Goal: Information Seeking & Learning: Check status

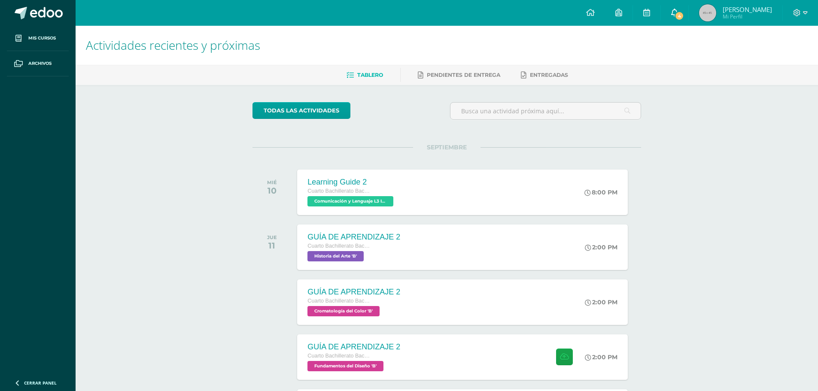
click at [671, 12] on icon at bounding box center [674, 13] width 7 height 8
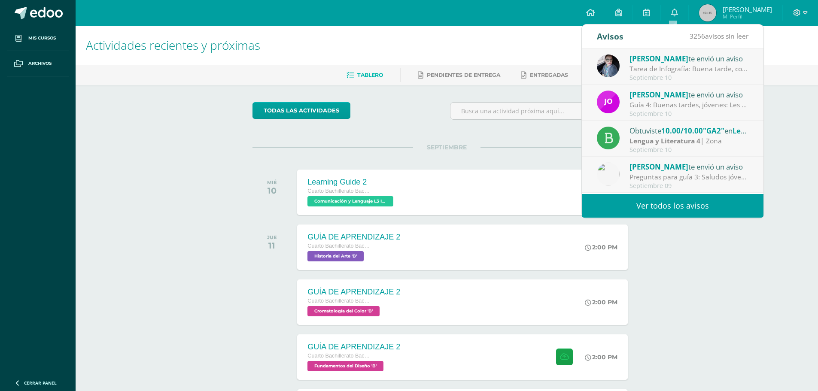
click at [653, 69] on div "Tarea de Infografía: Buena tarde, con preocupación he notado que algunos alumno…" at bounding box center [688, 69] width 119 height 10
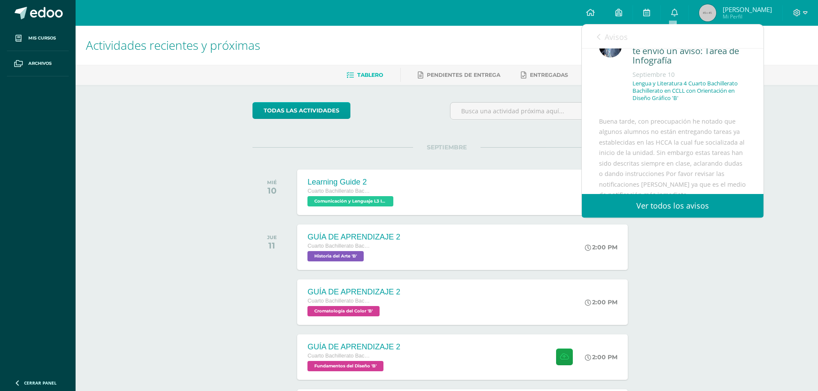
scroll to position [86, 0]
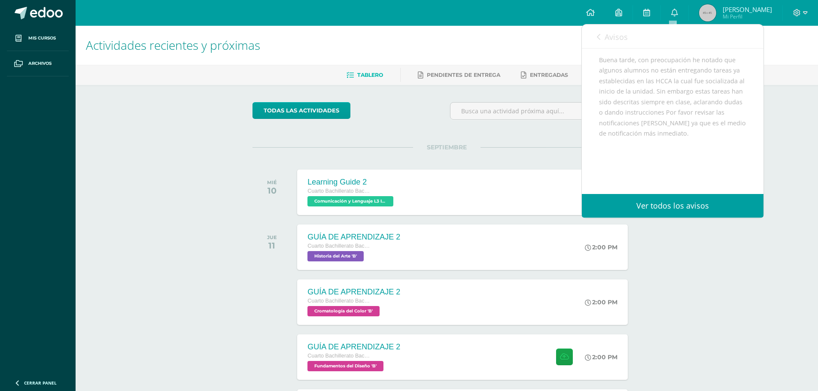
click at [604, 35] on link "Avisos" at bounding box center [612, 36] width 31 height 24
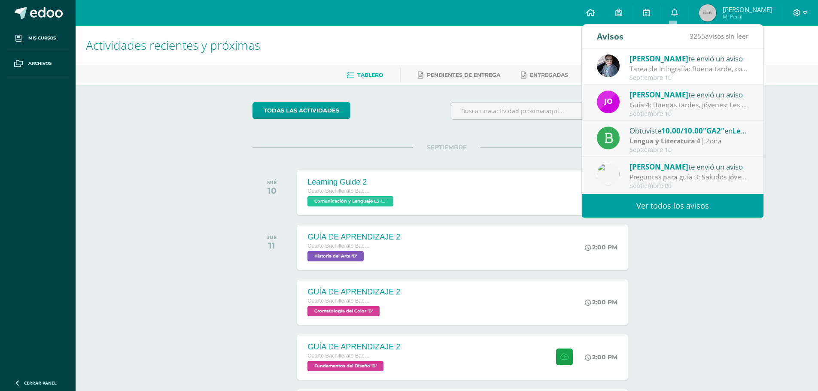
click at [684, 111] on div "Septiembre 10" at bounding box center [688, 113] width 119 height 7
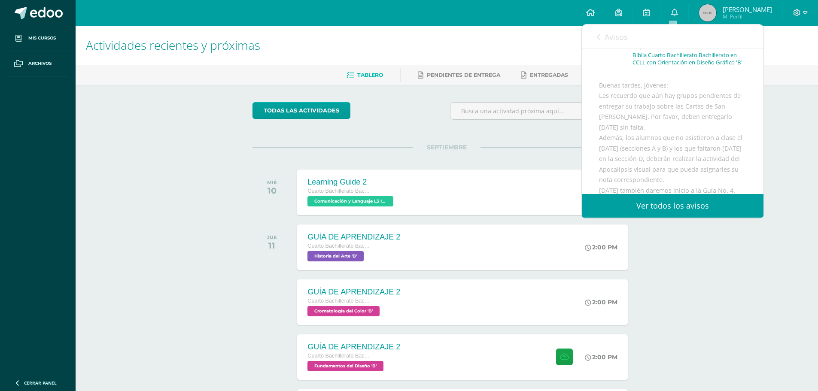
scroll to position [43, 0]
click at [601, 39] on link "Avisos" at bounding box center [612, 36] width 31 height 24
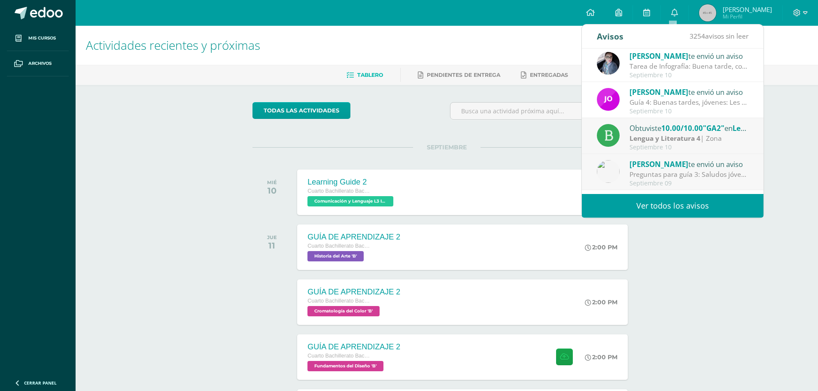
scroll to position [0, 0]
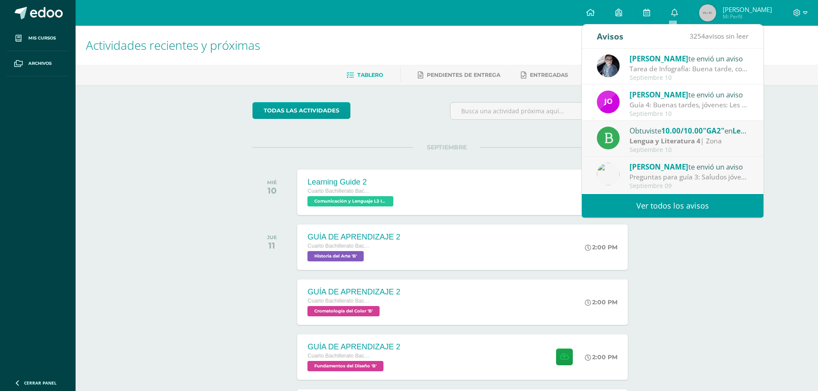
click at [712, 322] on div "Actividades recientes y próximas Tablero Pendientes de entrega Entregadas todas…" at bounding box center [447, 285] width 742 height 518
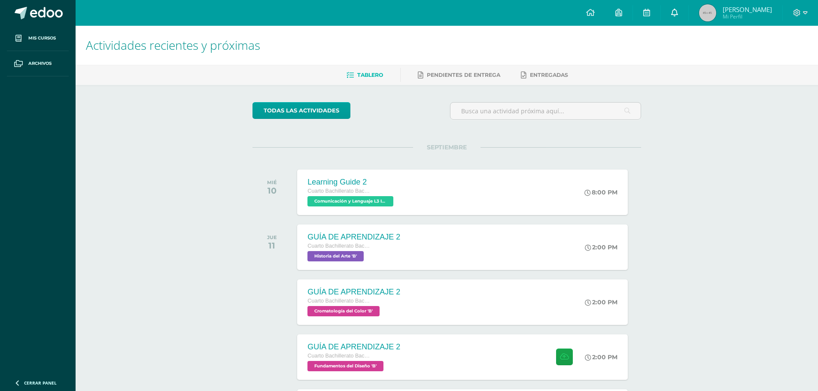
click at [673, 16] on span at bounding box center [674, 12] width 7 height 9
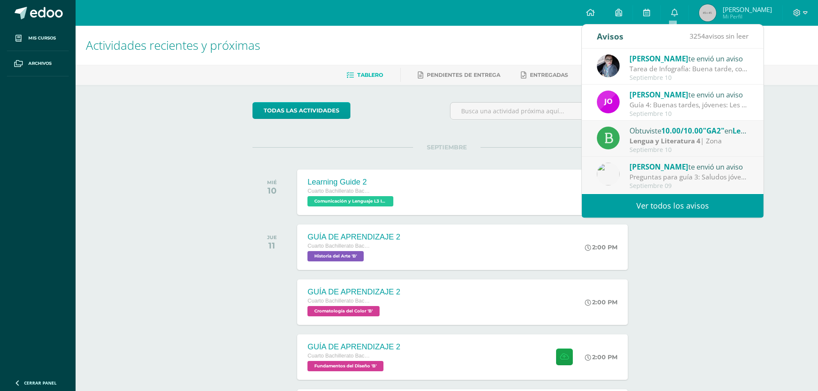
click at [723, 137] on div "Lengua y Literatura 4 | Zona" at bounding box center [688, 141] width 119 height 10
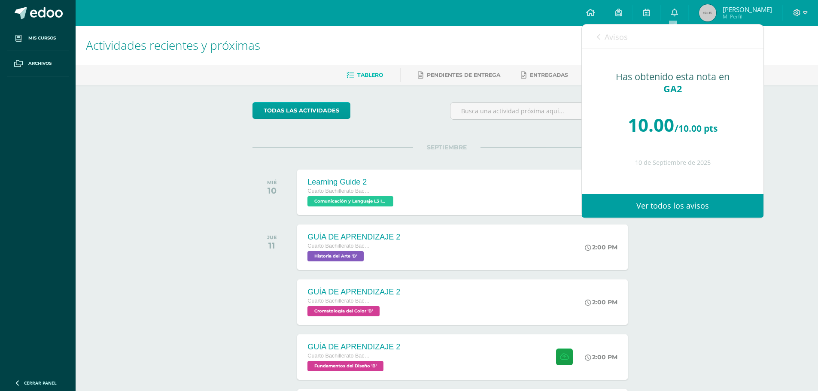
click at [606, 45] on link "Avisos" at bounding box center [612, 36] width 31 height 24
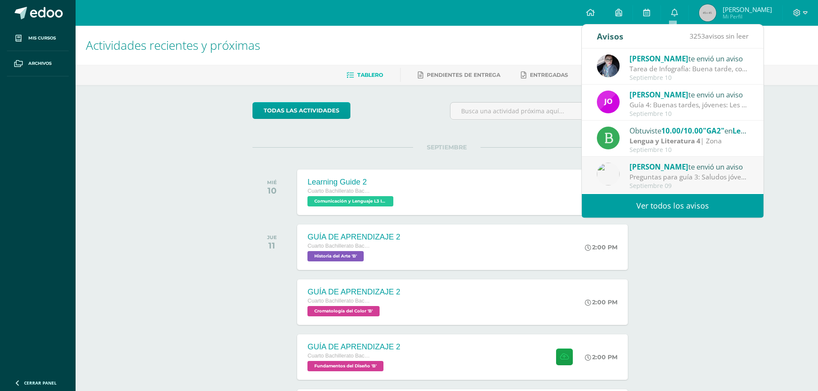
click at [702, 128] on span "10.00/10.00" at bounding box center [682, 131] width 42 height 10
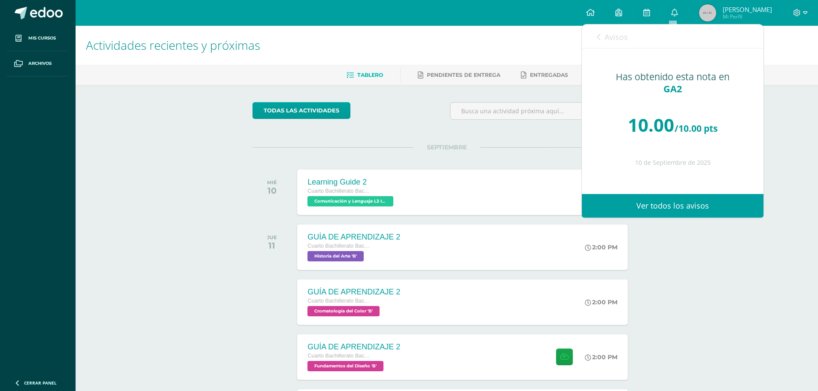
click at [610, 32] on span "Avisos" at bounding box center [615, 37] width 23 height 10
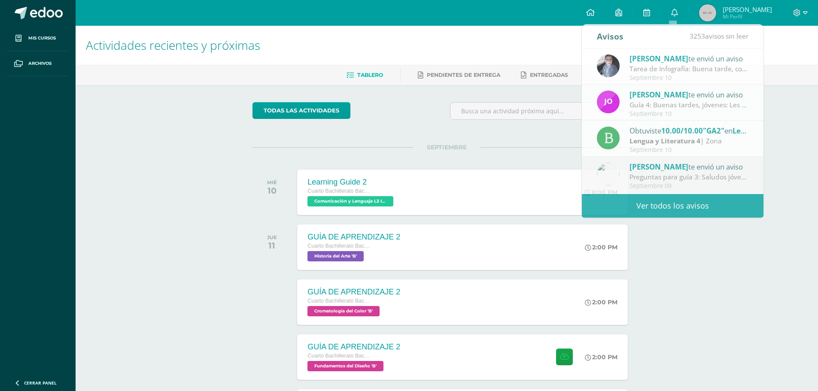
click at [718, 281] on div "Actividades recientes y próximas Tablero Pendientes de entrega Entregadas todas…" at bounding box center [447, 285] width 742 height 518
